Goal: Navigation & Orientation: Find specific page/section

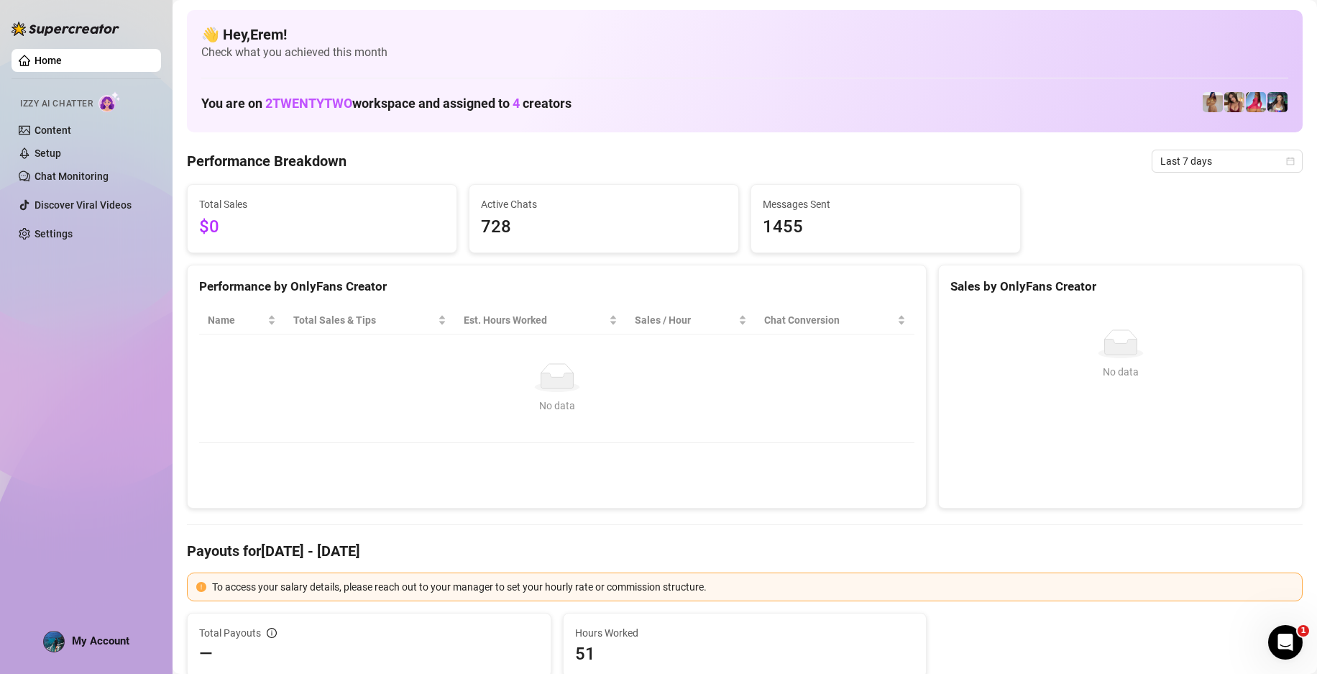
click at [62, 55] on link "Home" at bounding box center [48, 61] width 27 height 12
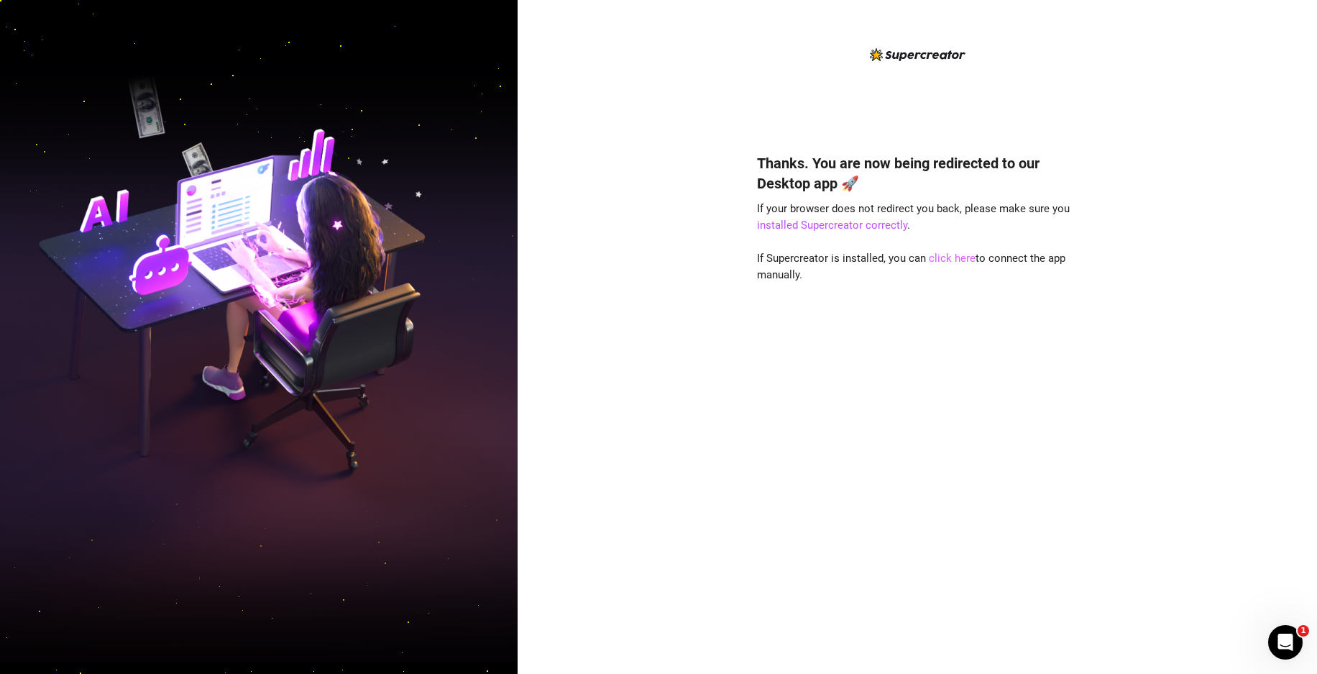
click at [944, 263] on link "click here" at bounding box center [952, 258] width 47 height 13
